Goal: Task Accomplishment & Management: Complete application form

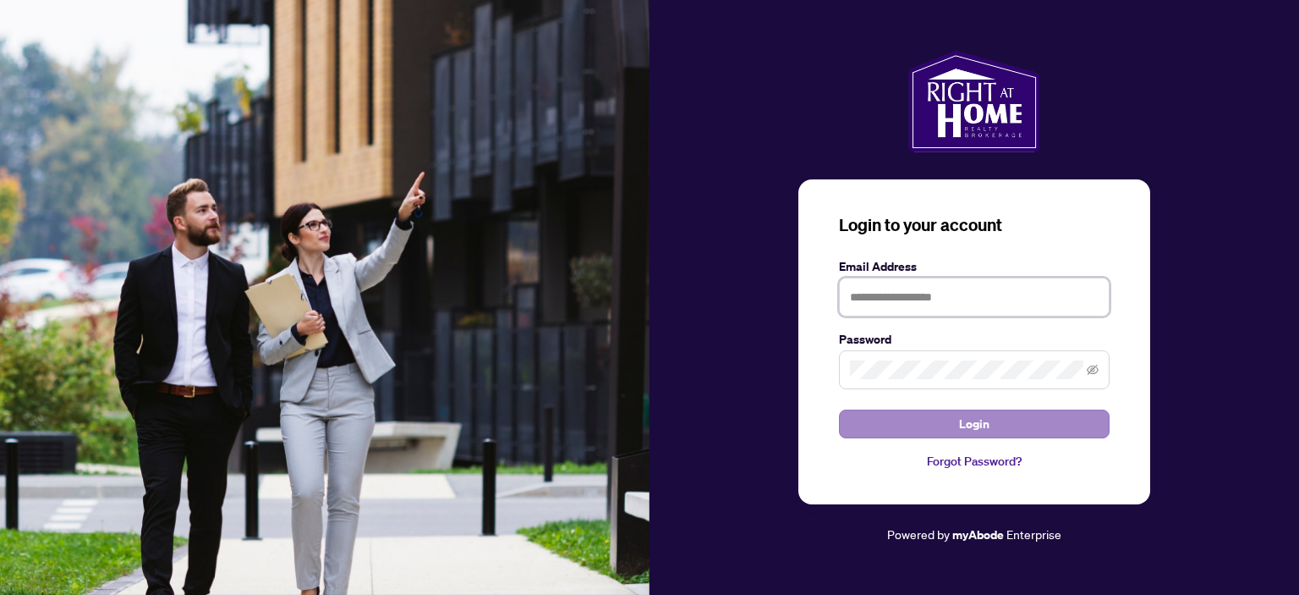
type input "**********"
click at [966, 425] on span "Login" at bounding box center [974, 423] width 30 height 27
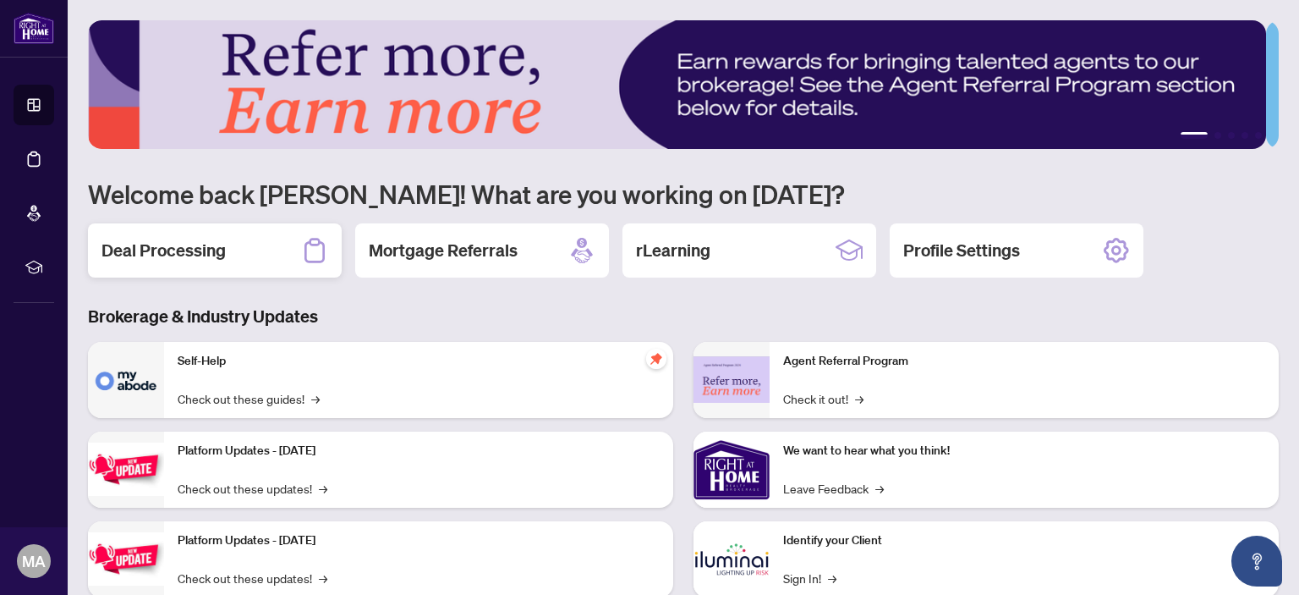
click at [201, 248] on h2 "Deal Processing" at bounding box center [164, 251] width 124 height 24
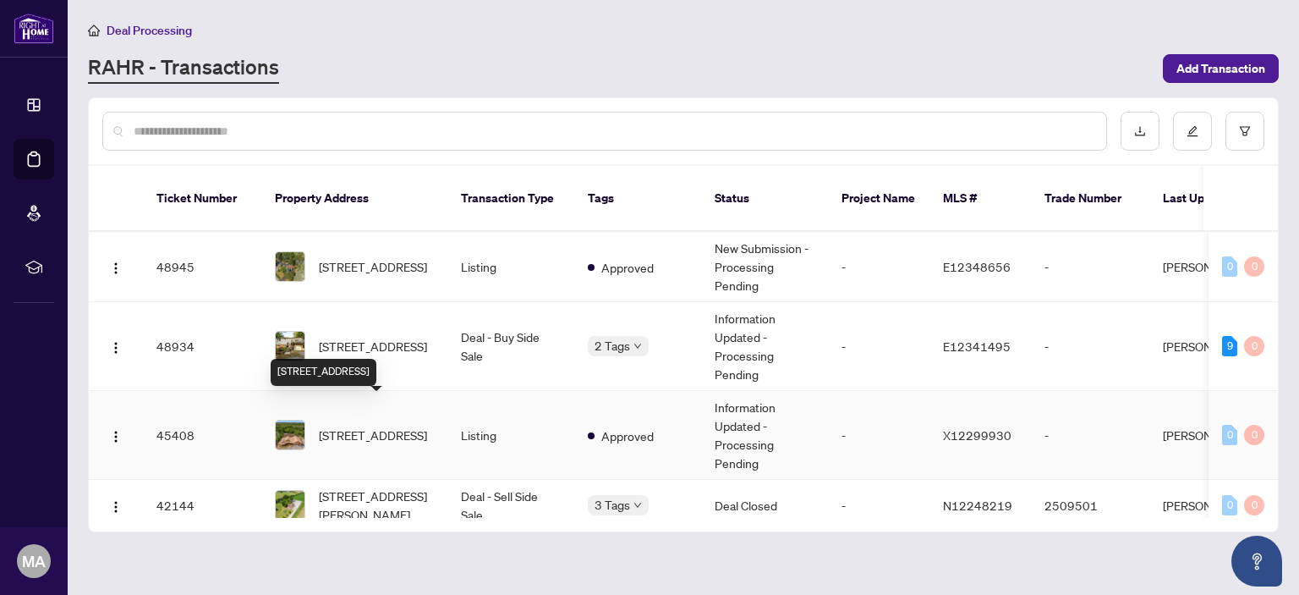
click at [385, 426] on span "[STREET_ADDRESS]" at bounding box center [373, 435] width 108 height 19
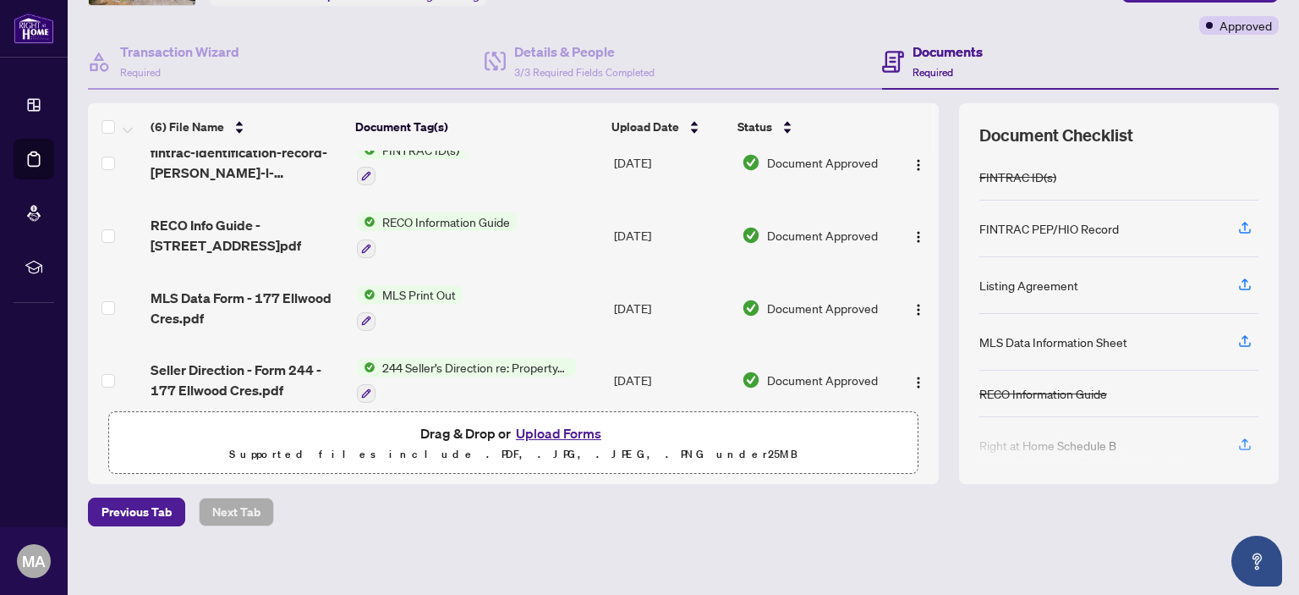
scroll to position [137, 0]
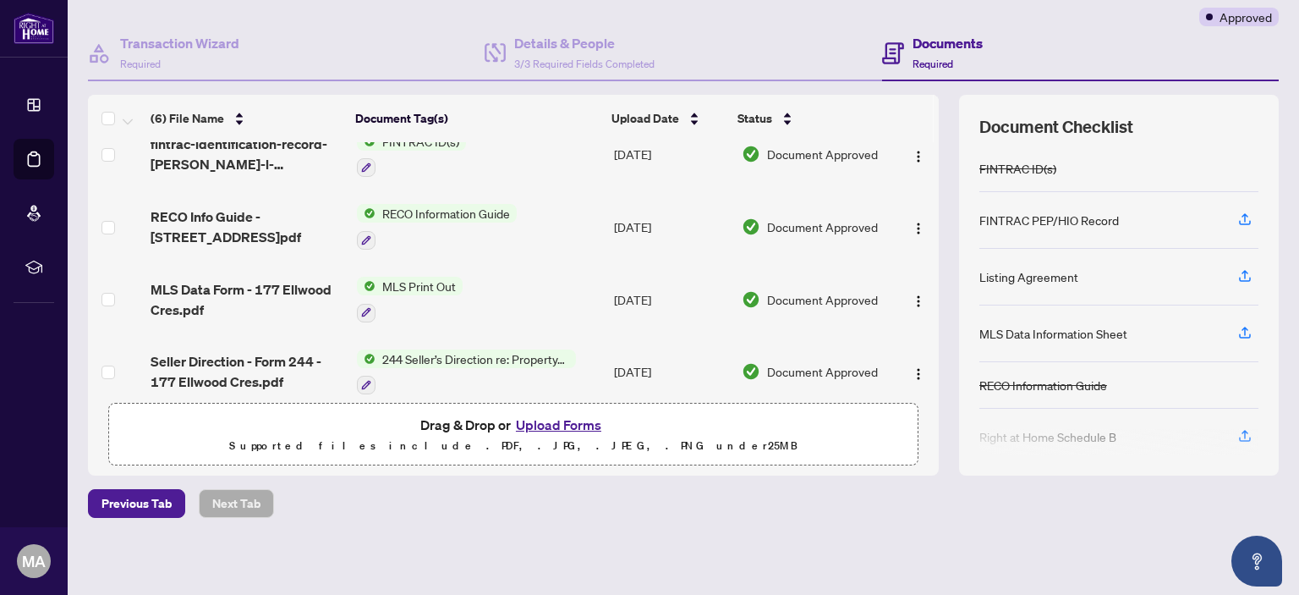
click at [554, 424] on button "Upload Forms" at bounding box center [559, 425] width 96 height 22
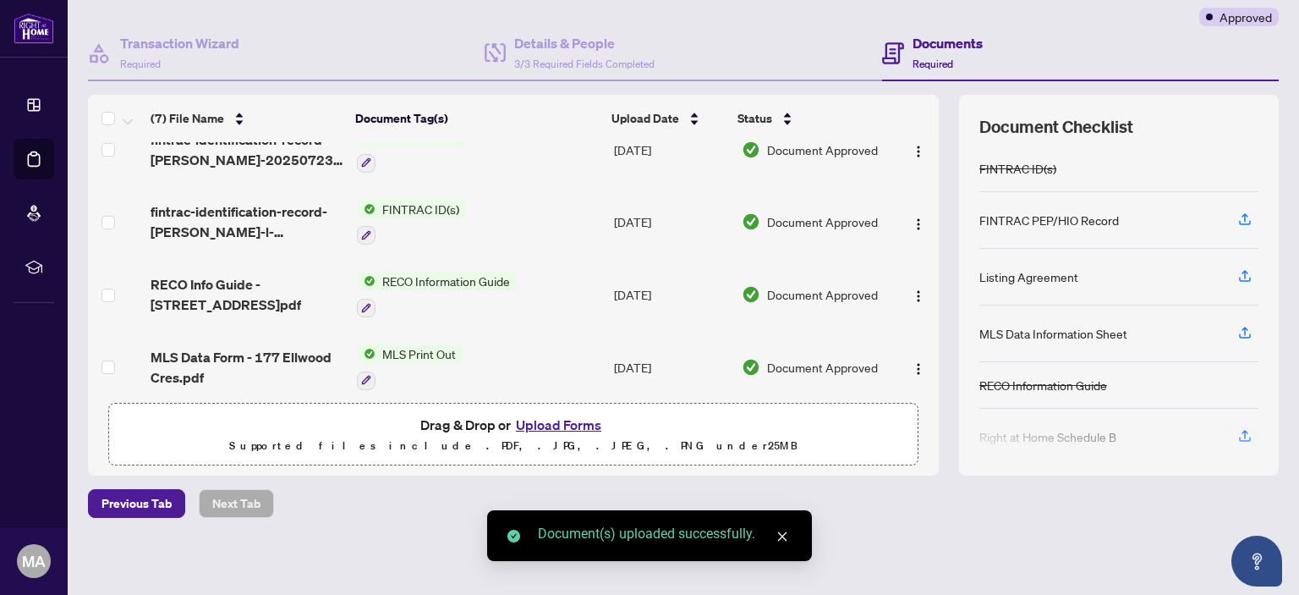
scroll to position [0, 0]
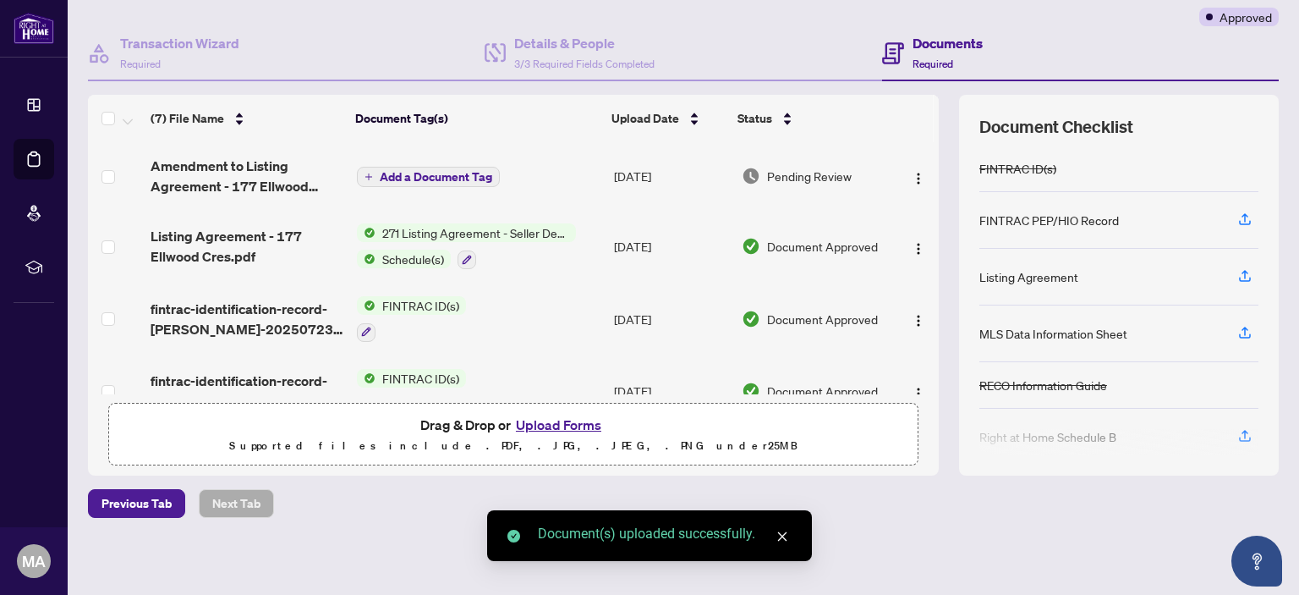
click at [431, 179] on span "Add a Document Tag" at bounding box center [436, 177] width 113 height 12
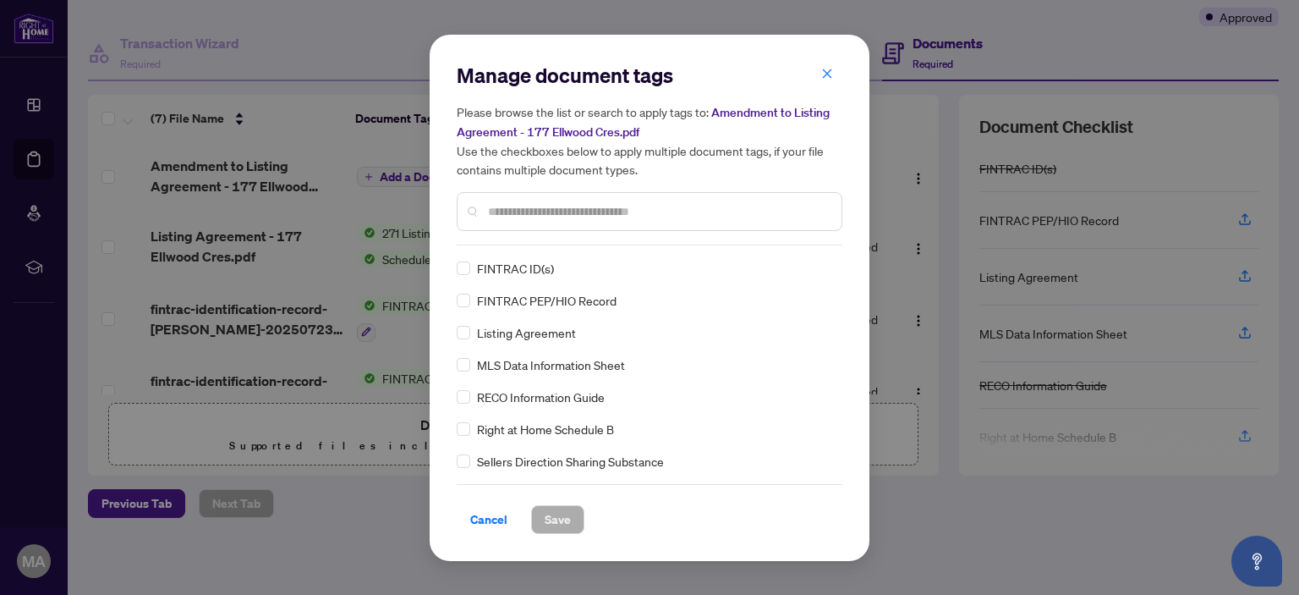
click at [526, 208] on input "text" at bounding box center [658, 211] width 340 height 19
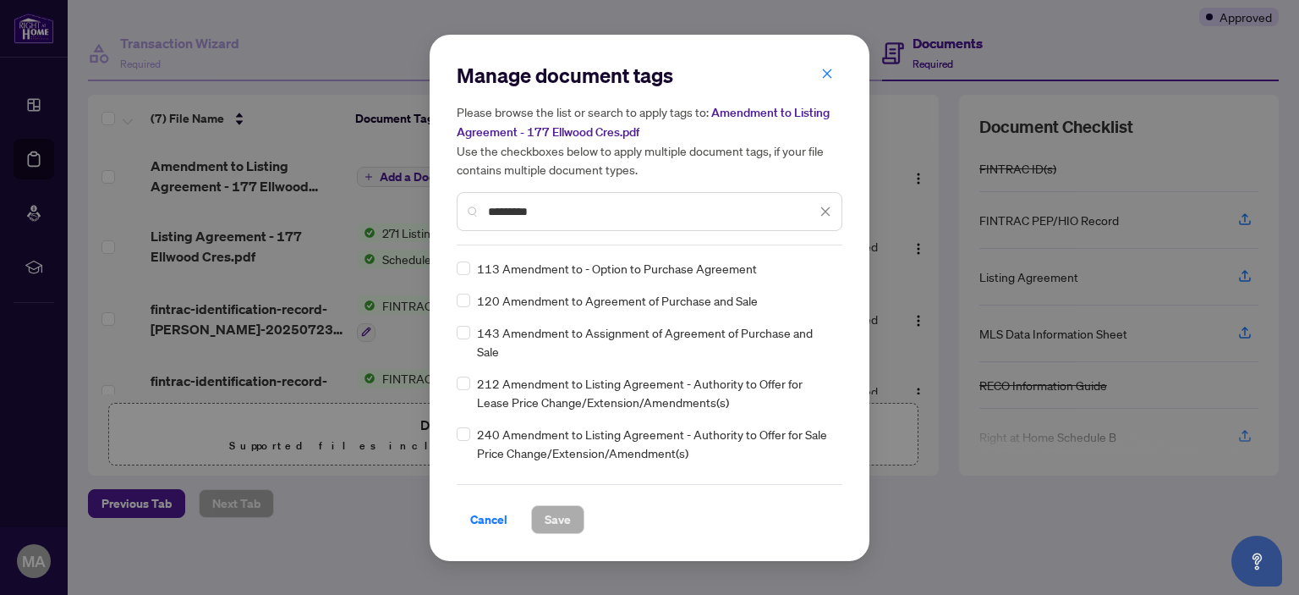
type input "*********"
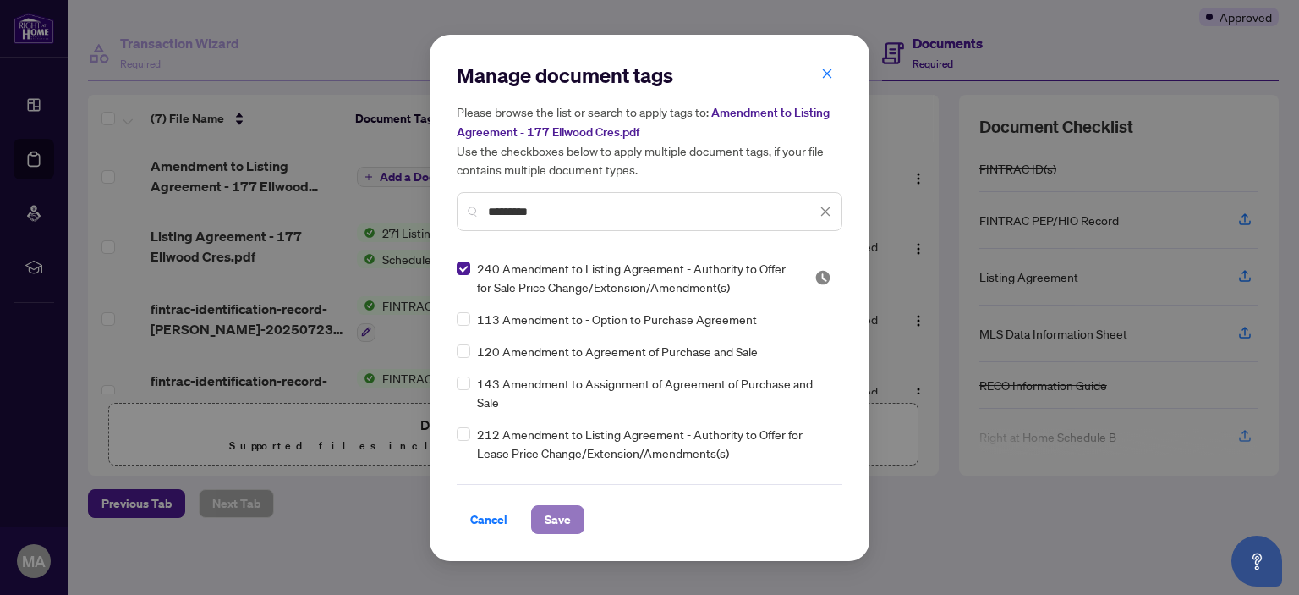
click at [560, 513] on span "Save" at bounding box center [558, 519] width 26 height 27
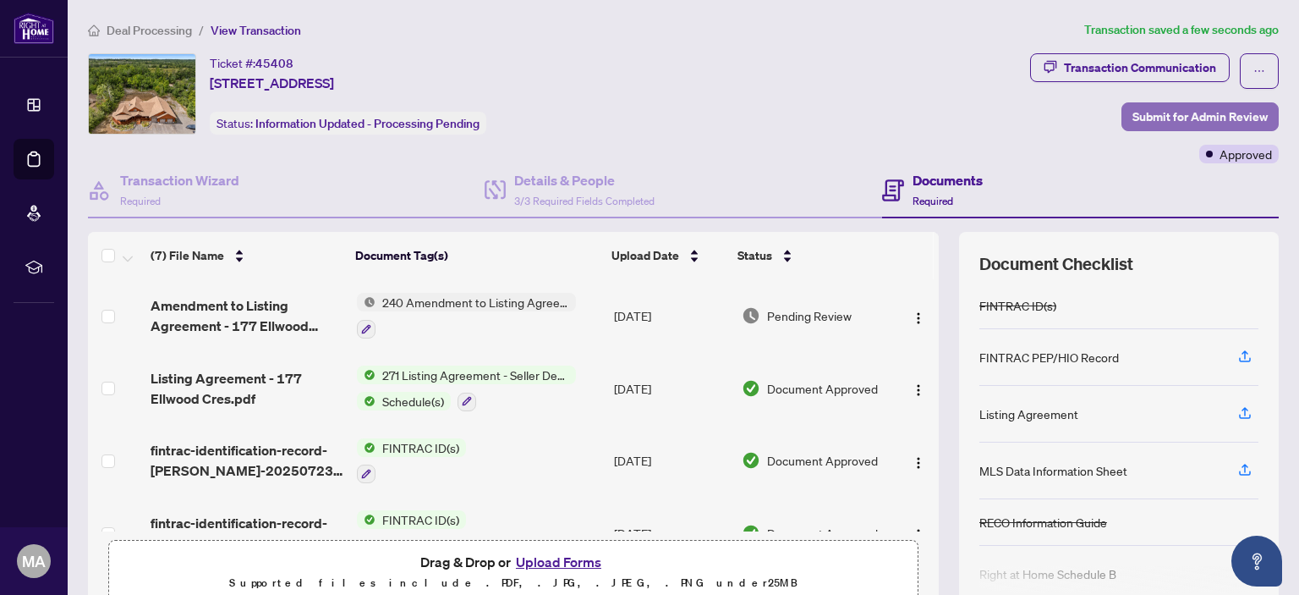
click at [1184, 111] on span "Submit for Admin Review" at bounding box center [1200, 116] width 135 height 27
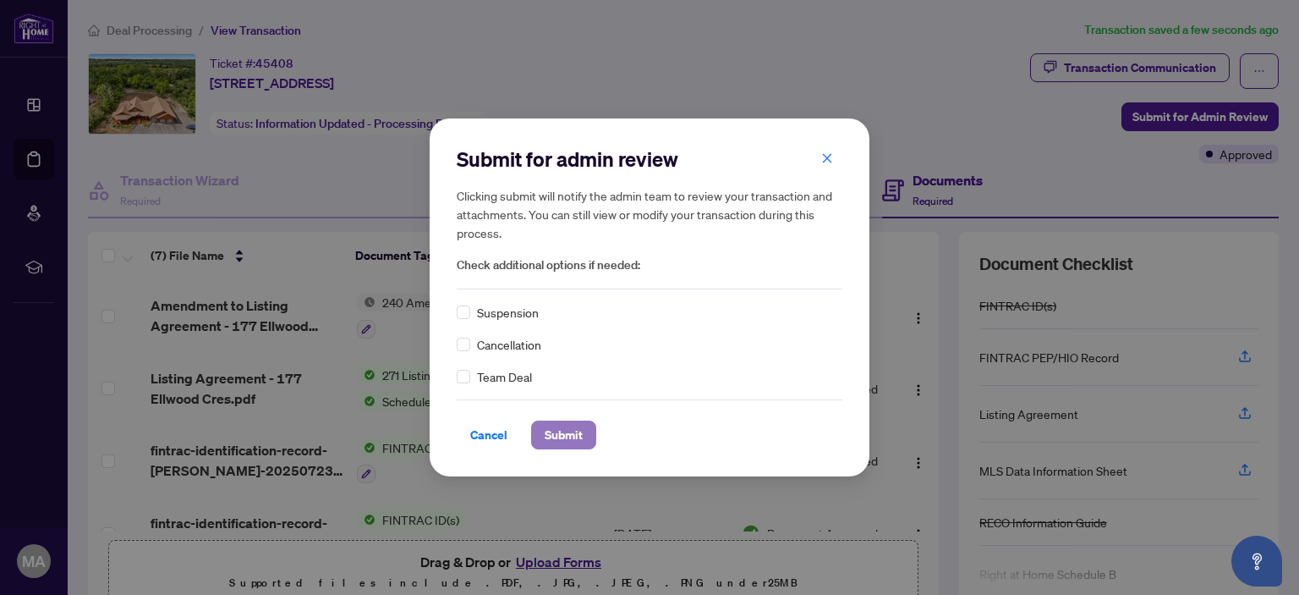
click at [560, 431] on span "Submit" at bounding box center [564, 434] width 38 height 27
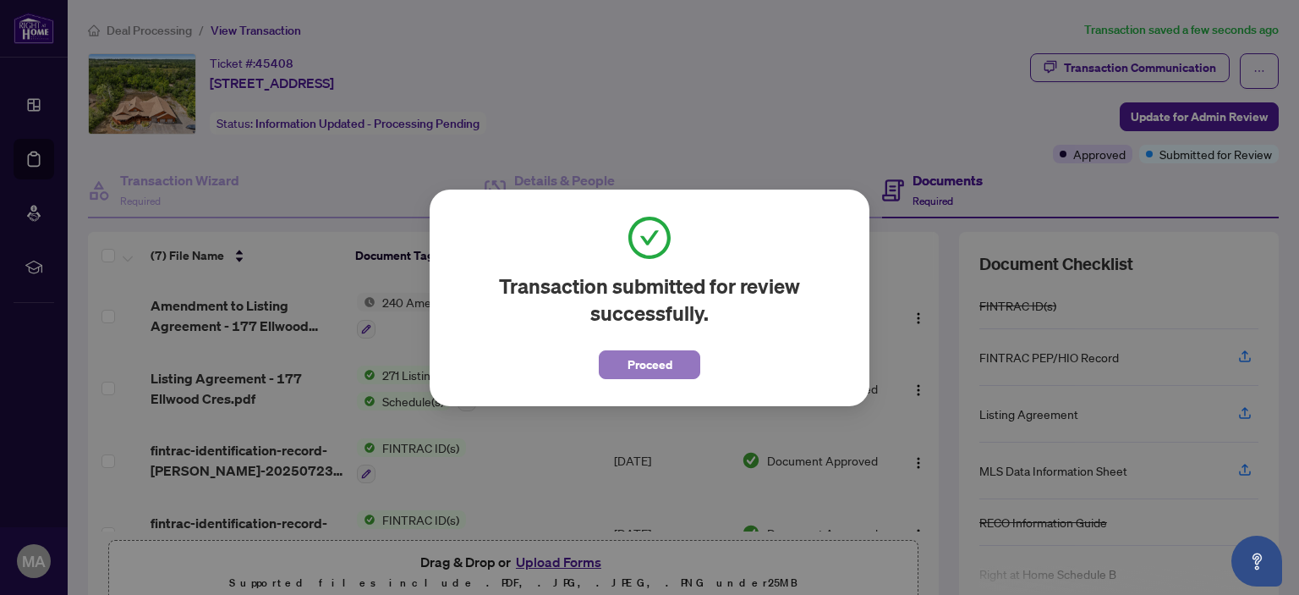
click at [659, 359] on span "Proceed" at bounding box center [650, 364] width 45 height 27
